Goal: Task Accomplishment & Management: Manage account settings

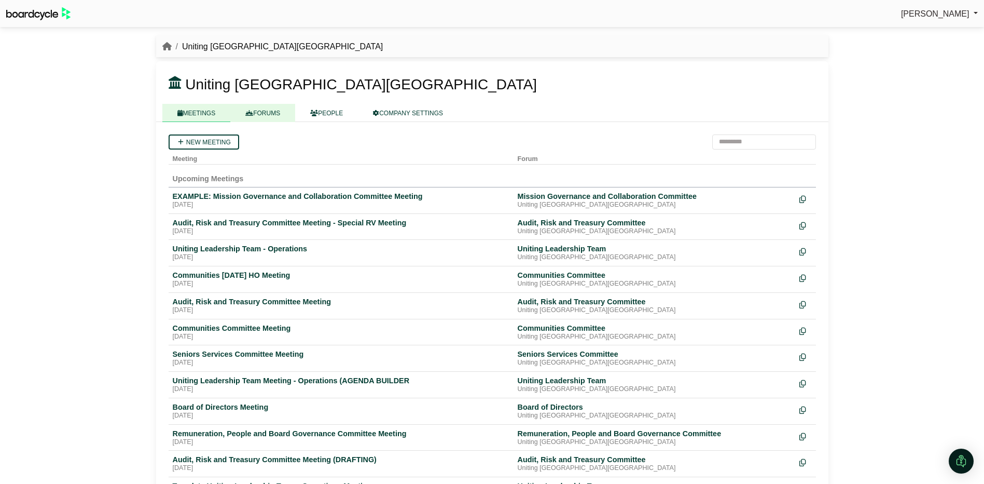
click at [253, 112] on link "FORUMS" at bounding box center [262, 113] width 65 height 18
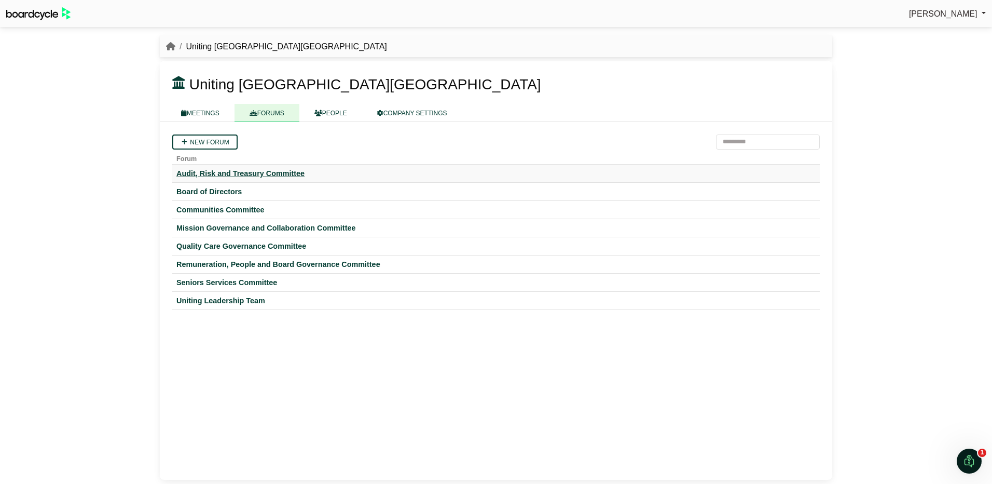
click at [246, 171] on div "Audit, Risk and Treasury Committee" at bounding box center [495, 173] width 639 height 9
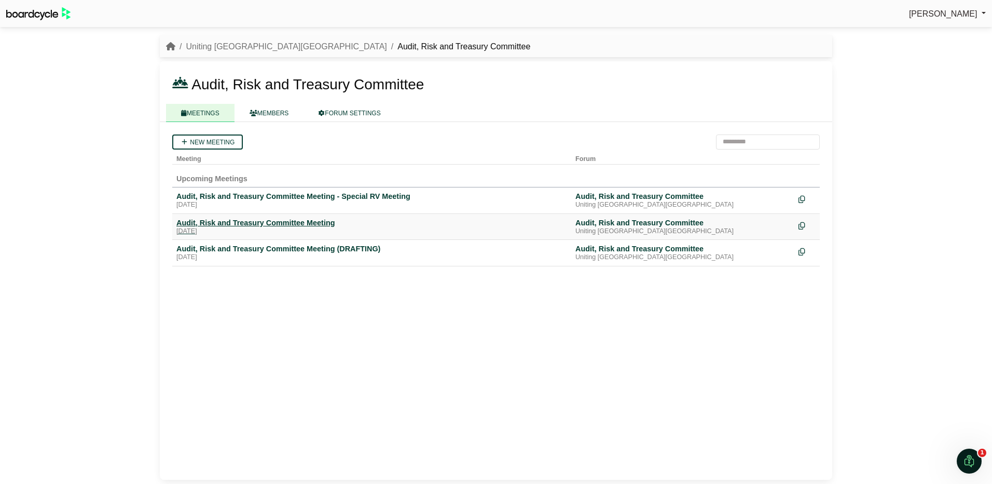
click at [263, 225] on div "Audit, Risk and Treasury Committee Meeting" at bounding box center [371, 222] width 391 height 9
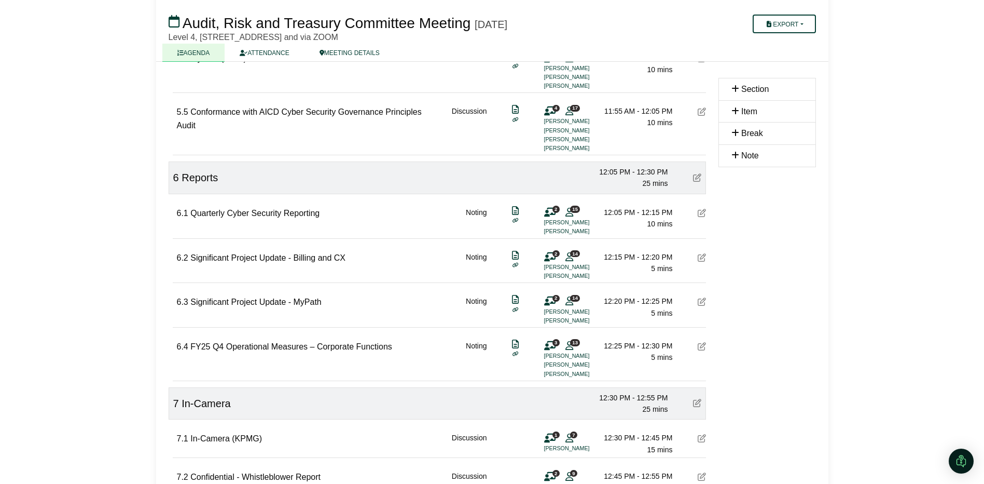
scroll to position [1325, 0]
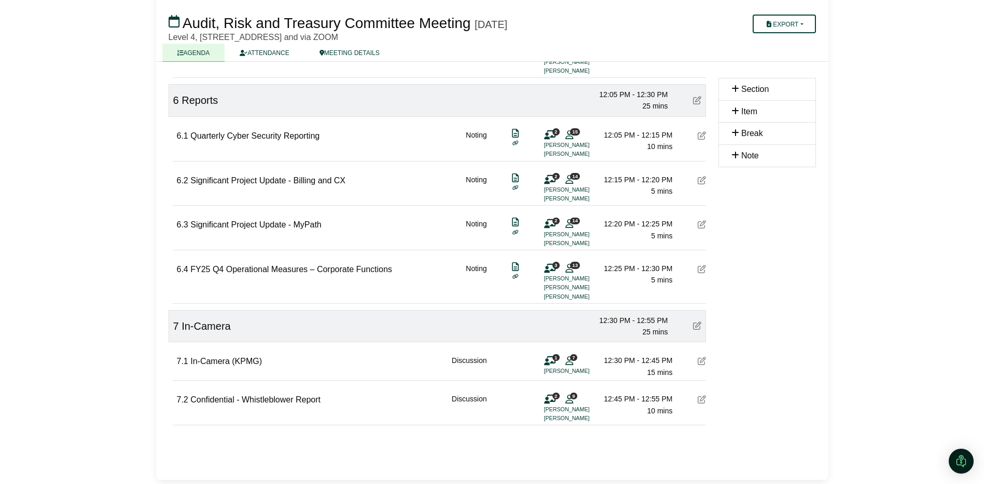
click at [700, 394] on div at bounding box center [702, 399] width 8 height 13
click at [702, 396] on icon at bounding box center [702, 399] width 8 height 8
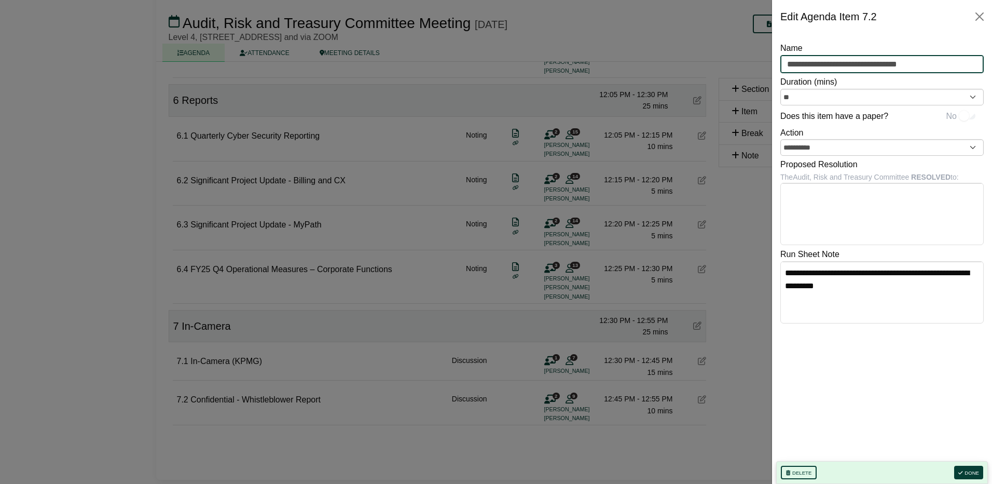
drag, startPoint x: 927, startPoint y: 65, endPoint x: 761, endPoint y: 58, distance: 166.2
type input "*"
type input "**********"
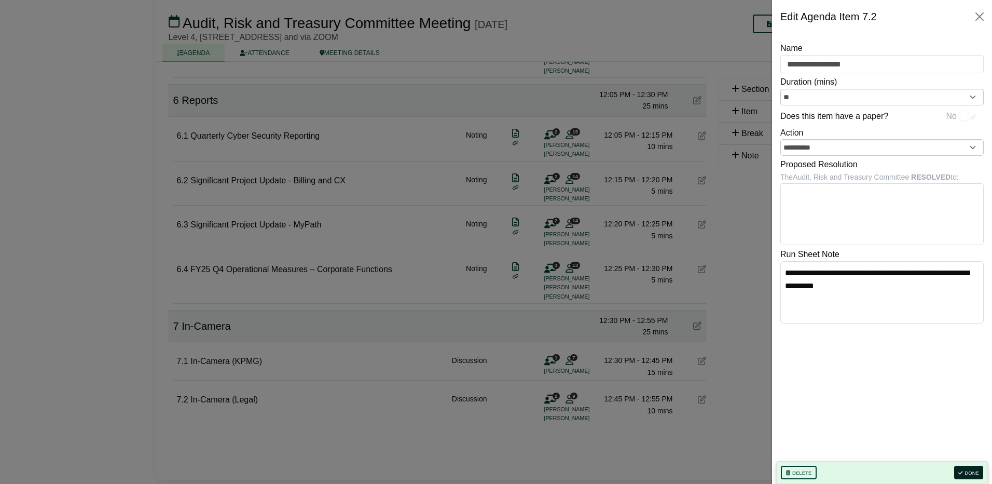
click at [966, 469] on button "Done" at bounding box center [968, 471] width 29 height 13
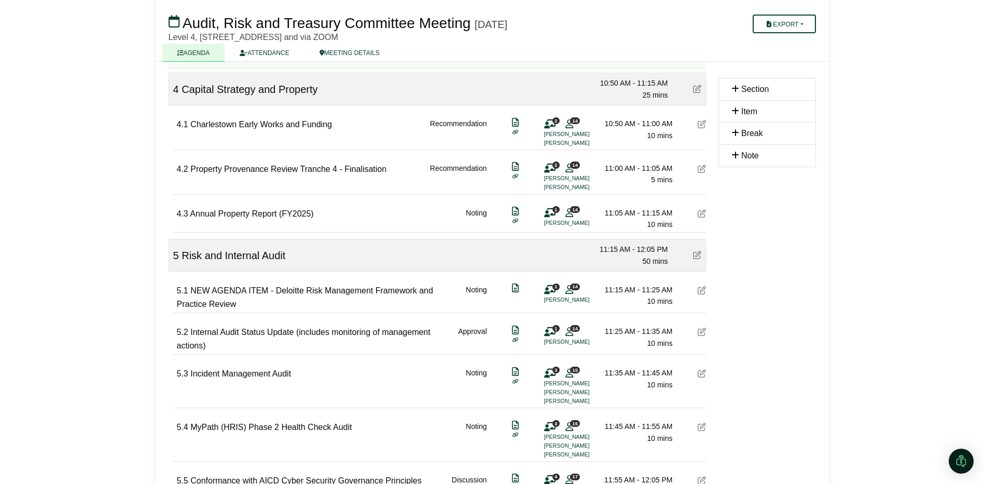
scroll to position [910, 0]
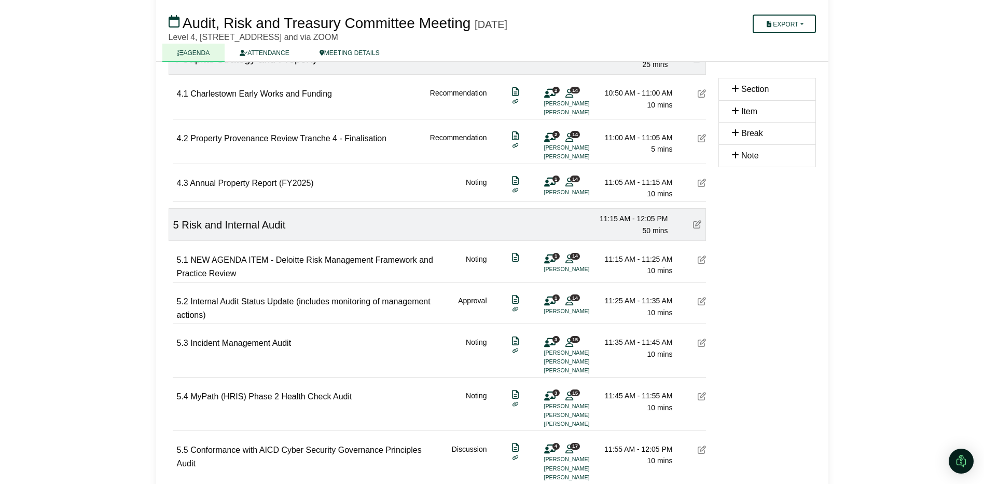
click at [705, 258] on icon at bounding box center [702, 259] width 8 height 8
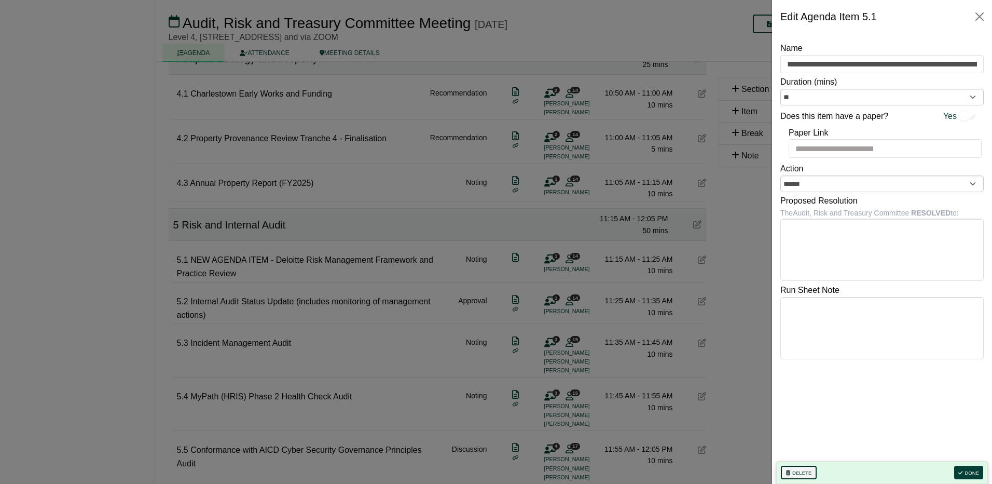
click at [802, 468] on button "Delete" at bounding box center [799, 471] width 36 height 13
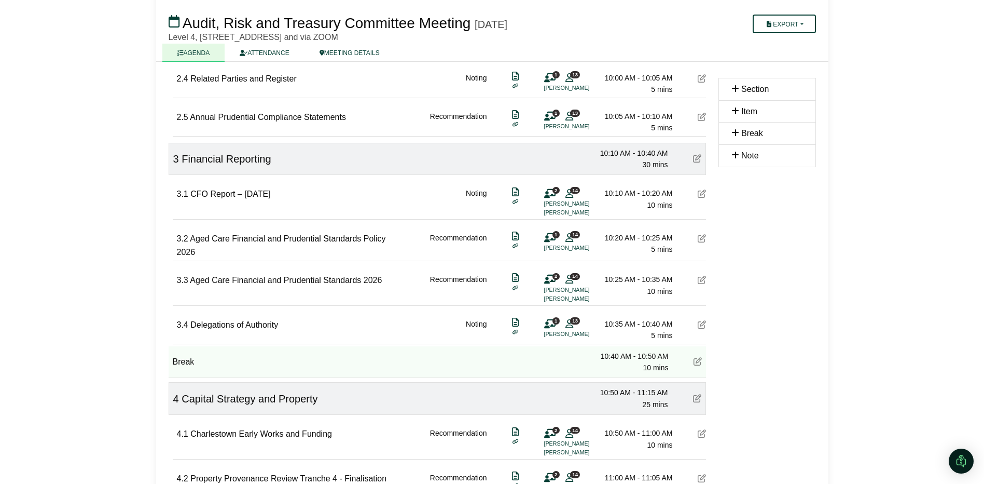
scroll to position [571, 0]
